Goal: Information Seeking & Learning: Learn about a topic

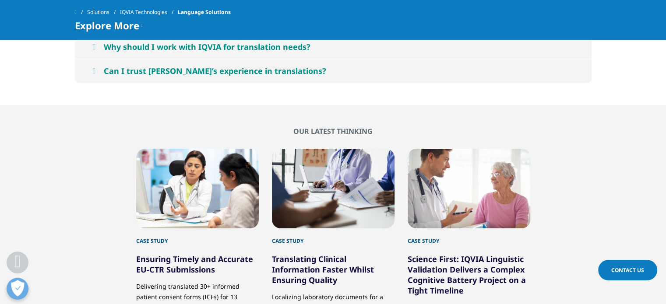
scroll to position [1436, 0]
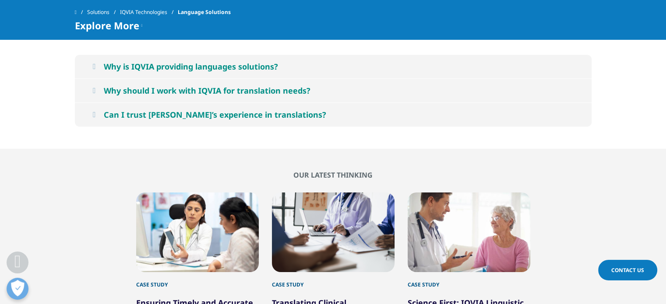
click at [102, 113] on button "Can I trust [PERSON_NAME]’s experience in translations?" at bounding box center [333, 115] width 517 height 24
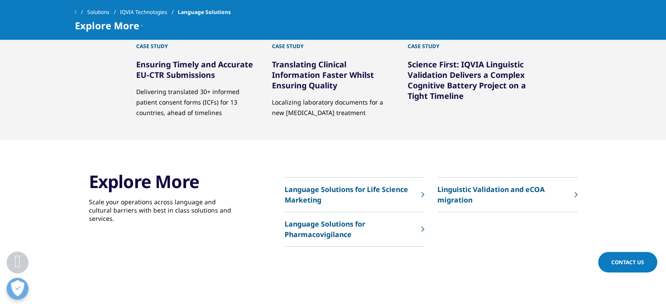
scroll to position [1830, 0]
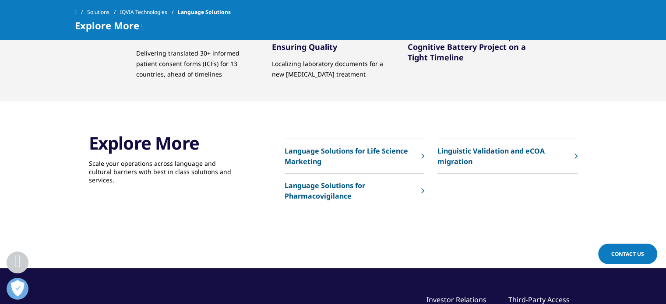
click at [312, 146] on p "Language Solutions for Life Science Marketing" at bounding box center [351, 156] width 132 height 21
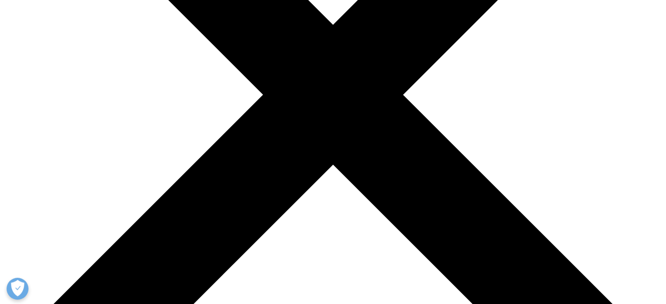
scroll to position [263, 0]
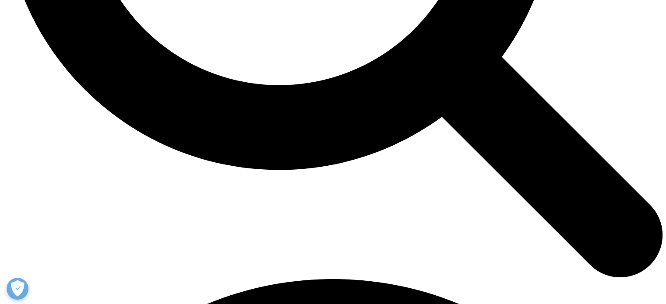
scroll to position [1057, 0]
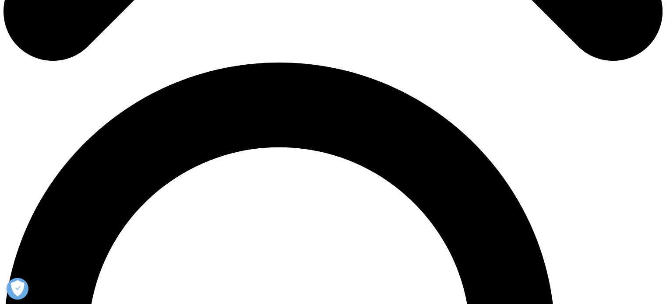
scroll to position [613, 0]
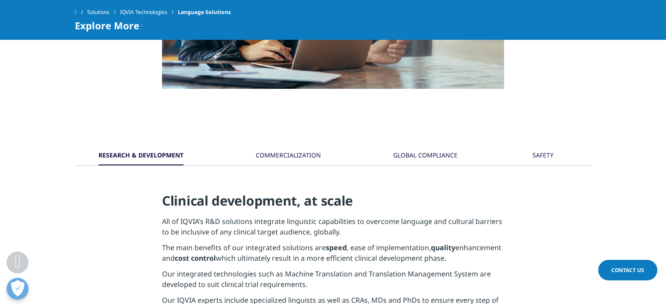
click at [433, 157] on div "GLOBAL COMPLIANCE" at bounding box center [425, 156] width 64 height 19
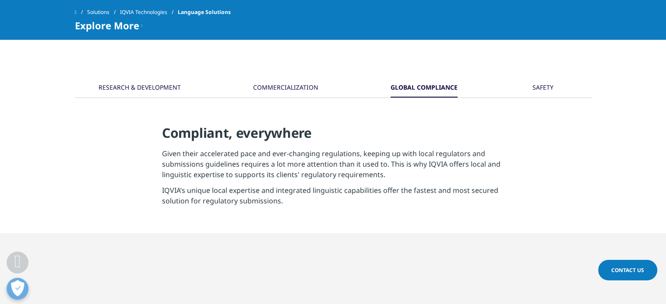
scroll to position [701, 0]
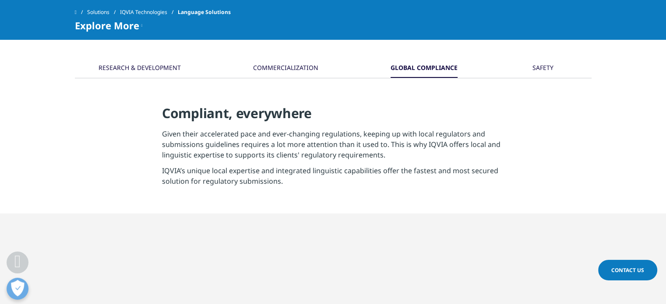
click at [300, 75] on div "COMMERCIALIZATION" at bounding box center [285, 68] width 65 height 19
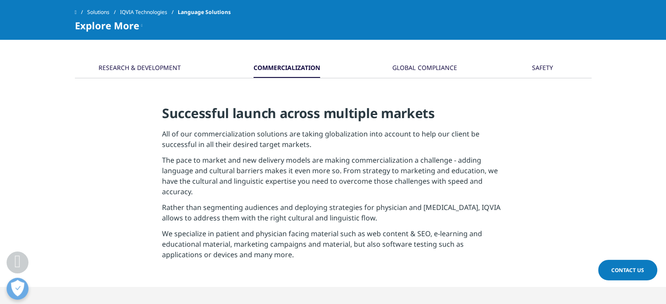
click at [528, 65] on button "SAFETY" at bounding box center [542, 68] width 28 height 19
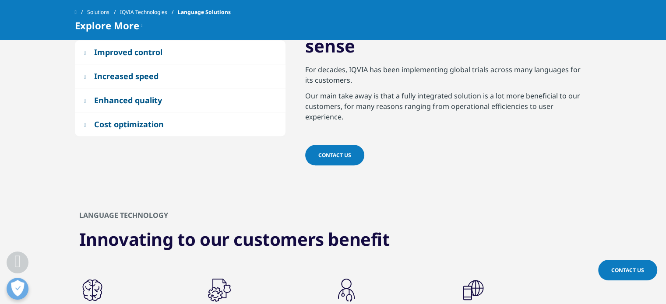
scroll to position [919, 0]
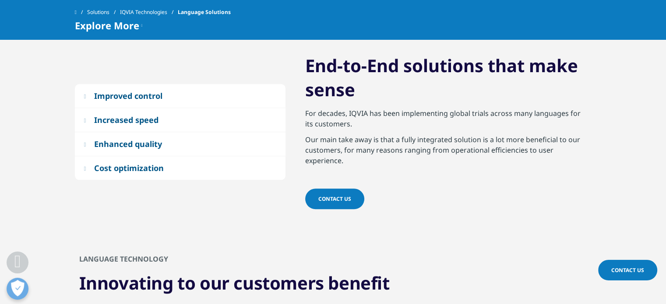
click at [86, 119] on em at bounding box center [85, 120] width 2 height 6
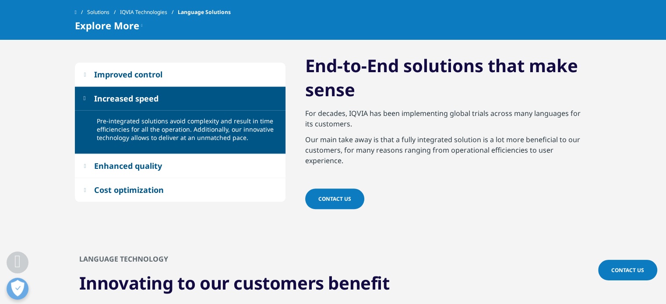
click at [91, 71] on button "Improved control" at bounding box center [180, 75] width 211 height 24
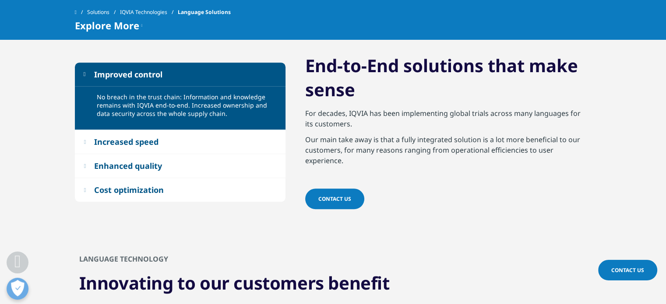
click at [95, 158] on button "Enhanced quality" at bounding box center [180, 166] width 211 height 24
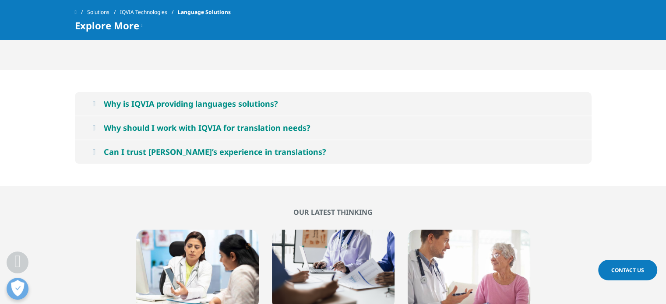
scroll to position [1357, 0]
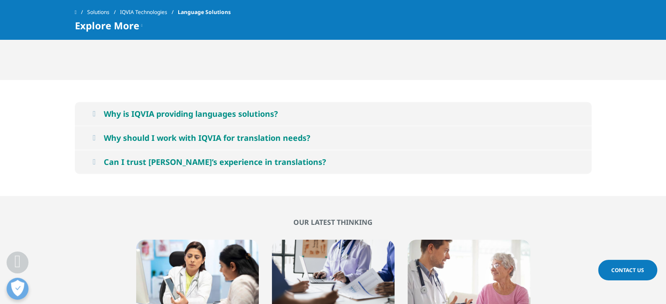
click at [278, 113] on div "Why is IQVIA providing languages solutions?" at bounding box center [191, 114] width 174 height 11
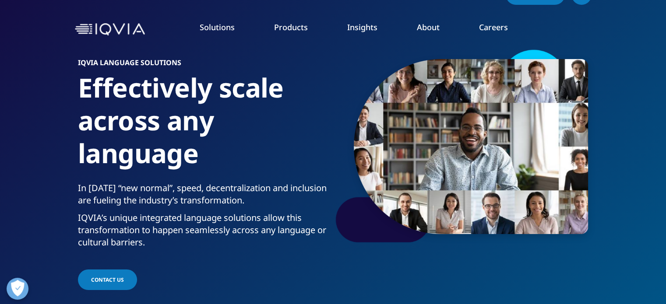
scroll to position [0, 0]
